Goal: Task Accomplishment & Management: Complete application form

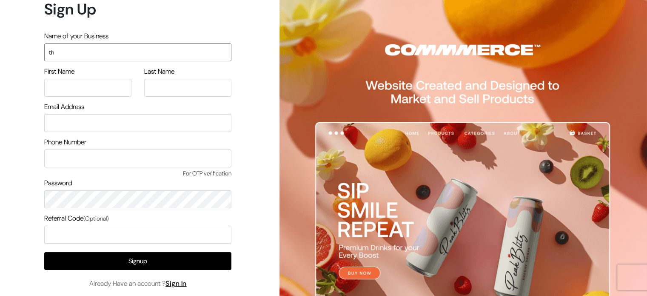
type input "t"
type input "The MooN Studio"
click at [109, 91] on input "text" at bounding box center [87, 88] width 87 height 18
type input "m"
type input "MooN"
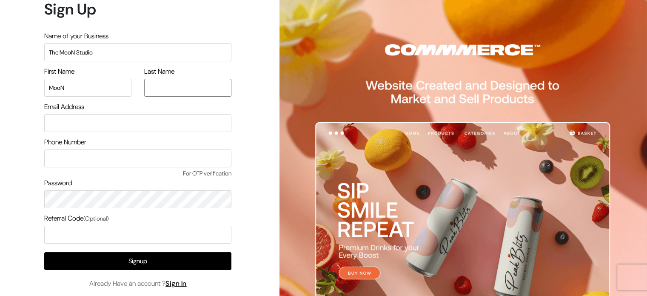
click at [150, 88] on input "text" at bounding box center [187, 88] width 87 height 18
type input "Studio"
click at [91, 123] on input "email" at bounding box center [137, 123] width 187 height 18
type input "nivedhaperii@gmail.com"
click at [97, 165] on input "text" at bounding box center [137, 158] width 187 height 18
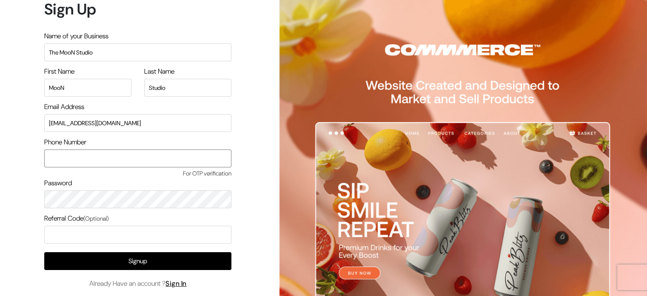
type input "9655999582"
click at [120, 124] on input "nivedhaperii@gmail.com" at bounding box center [137, 123] width 187 height 18
type input "n"
type input "themoonstudio@gmail.com"
click at [92, 208] on form "Sign Up Name of your Business The MooN Studio First Name MooN Last Name Studio …" at bounding box center [137, 157] width 187 height 315
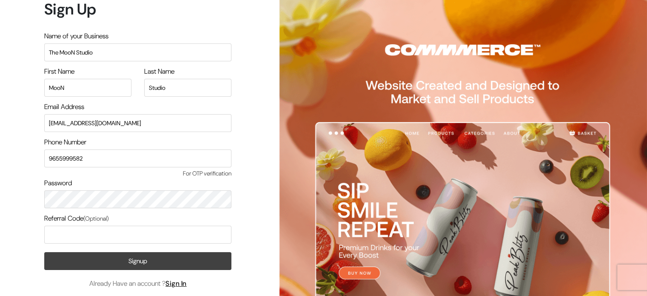
click at [102, 262] on button "Signup" at bounding box center [137, 261] width 187 height 18
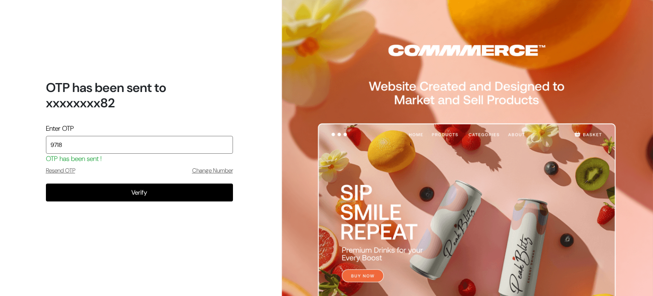
type input "9718"
click at [220, 202] on div "Verify" at bounding box center [139, 199] width 187 height 32
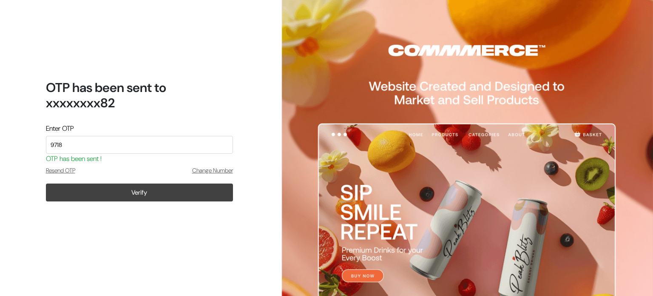
click at [216, 198] on button "Verify" at bounding box center [139, 192] width 187 height 18
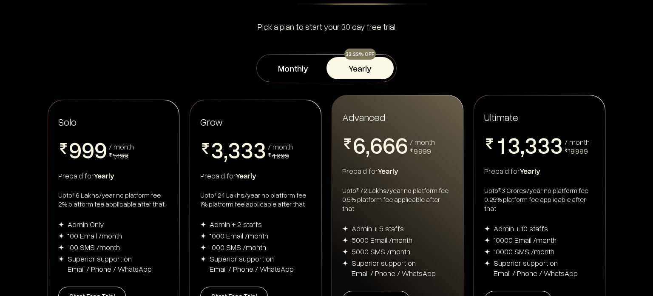
scroll to position [134, 0]
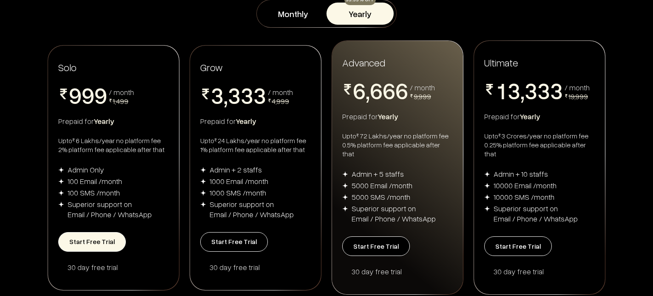
click at [92, 239] on button "Start Free Trial" at bounding box center [92, 242] width 68 height 20
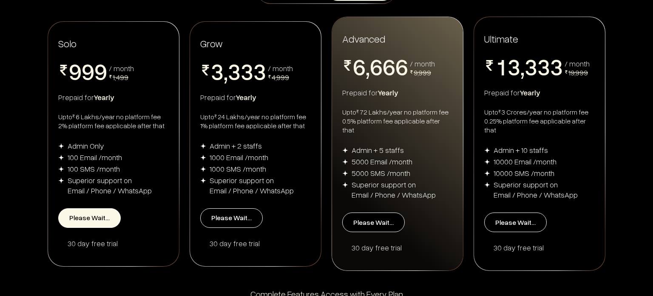
scroll to position [158, 0]
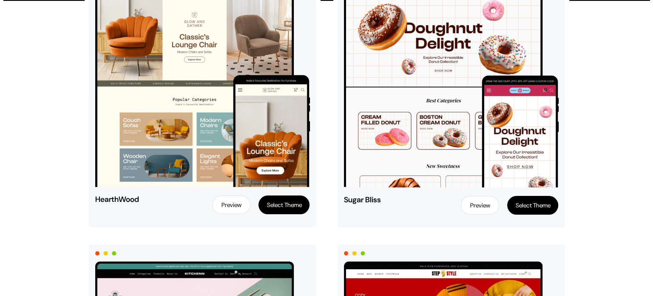
scroll to position [145, 0]
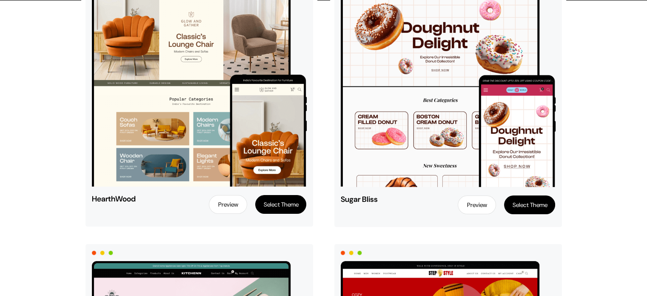
click at [274, 207] on button "Select Theme" at bounding box center [280, 204] width 51 height 19
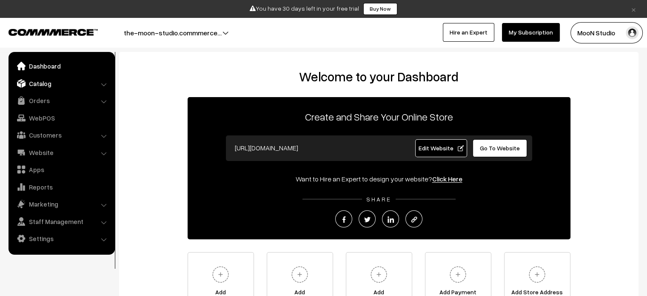
click at [100, 80] on link "Catalog" at bounding box center [61, 83] width 101 height 15
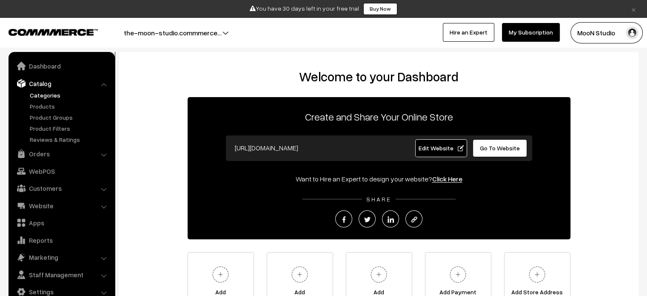
click at [48, 98] on link "Categories" at bounding box center [70, 95] width 84 height 9
